Goal: Information Seeking & Learning: Learn about a topic

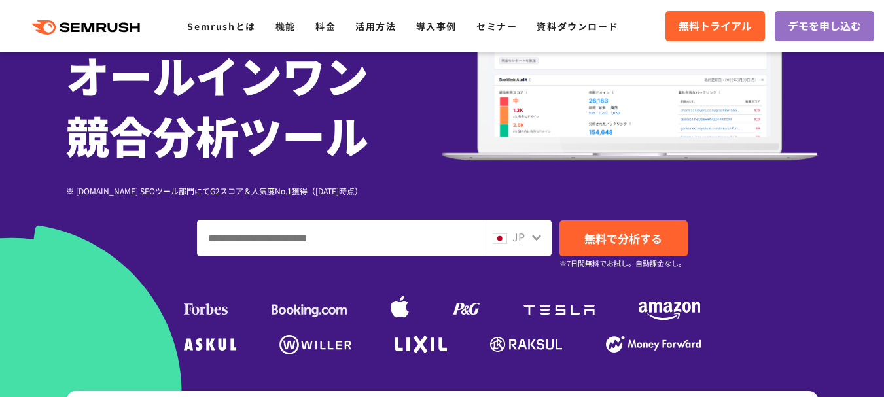
click at [374, 245] on input "ドメイン、キーワードまたはURLを入力してください" at bounding box center [339, 238] width 283 height 35
type input "**********"
drag, startPoint x: 677, startPoint y: 238, endPoint x: 717, endPoint y: 255, distance: 42.8
click at [677, 238] on link "無料で分析する" at bounding box center [624, 239] width 128 height 36
drag, startPoint x: 323, startPoint y: 27, endPoint x: 556, endPoint y: 117, distance: 250.3
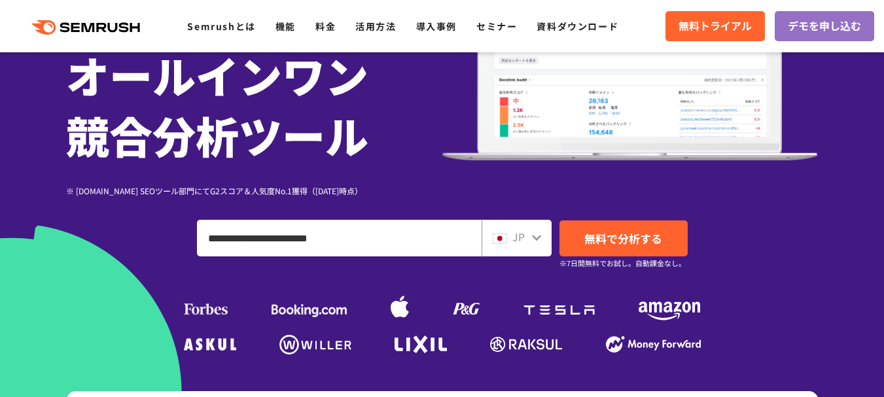
click at [323, 27] on link "料金" at bounding box center [325, 26] width 20 height 13
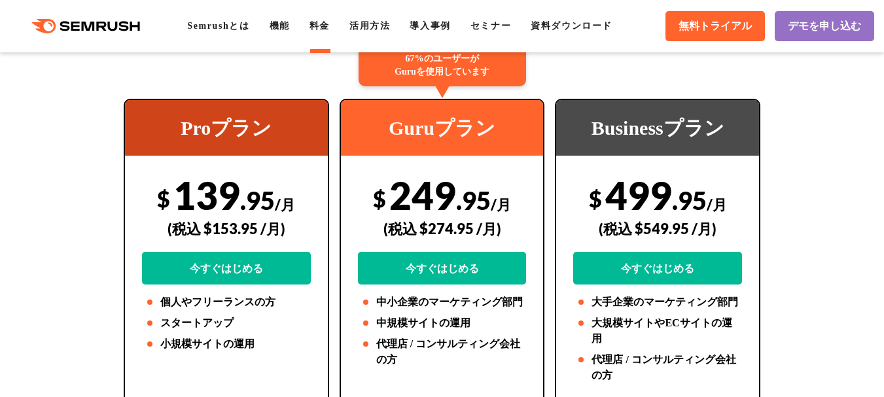
scroll to position [349, 0]
